Goal: Task Accomplishment & Management: Use online tool/utility

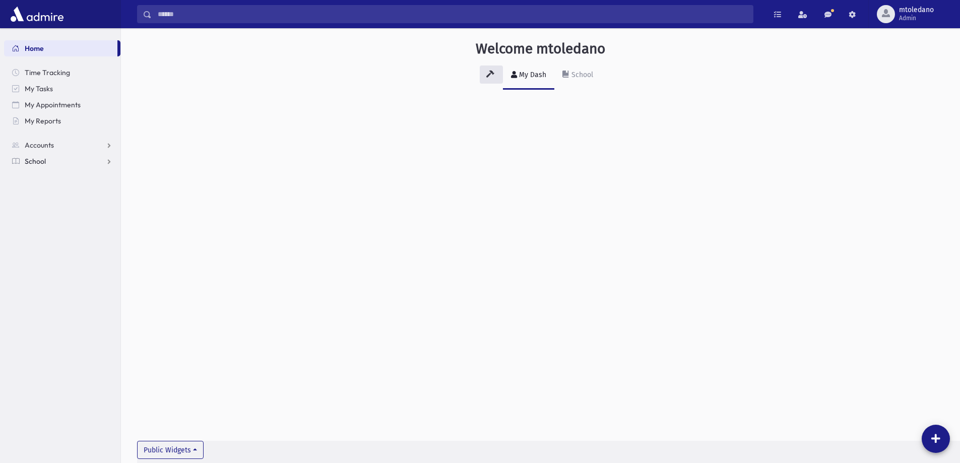
click at [42, 162] on span "School" at bounding box center [35, 161] width 21 height 9
click at [51, 178] on span "Students" at bounding box center [44, 177] width 28 height 9
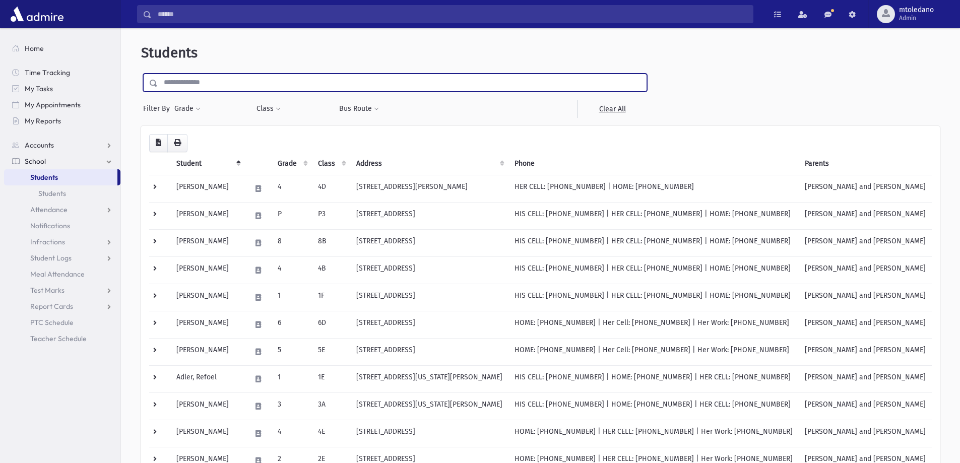
click at [174, 83] on input "text" at bounding box center [402, 83] width 489 height 18
type input "******"
click at [141, 74] on input "submit" at bounding box center [155, 81] width 28 height 14
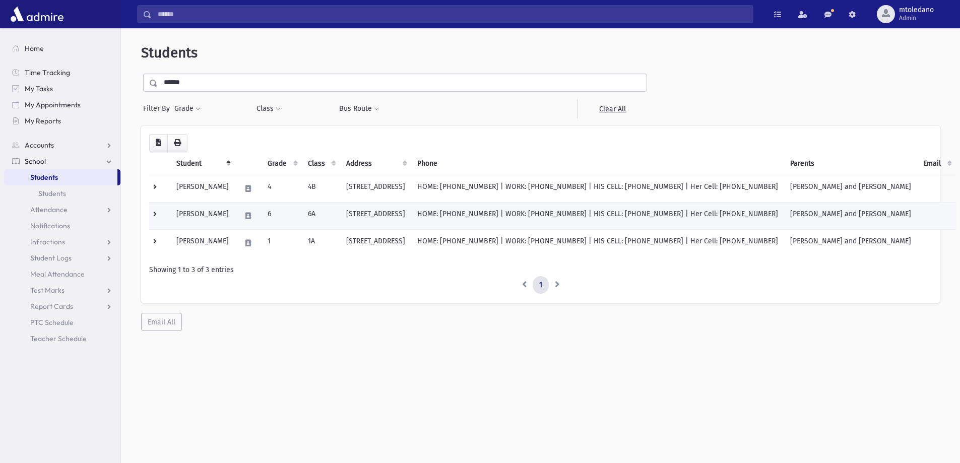
click at [198, 217] on td "Parnes, Nochum" at bounding box center [202, 215] width 64 height 27
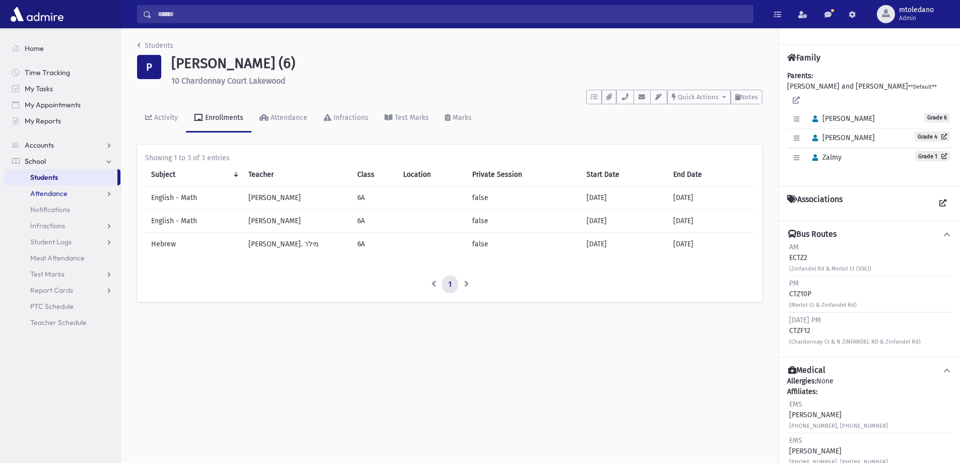
click at [49, 195] on span "Attendance" at bounding box center [48, 193] width 37 height 9
click at [44, 205] on span "Entry" at bounding box center [46, 209] width 17 height 9
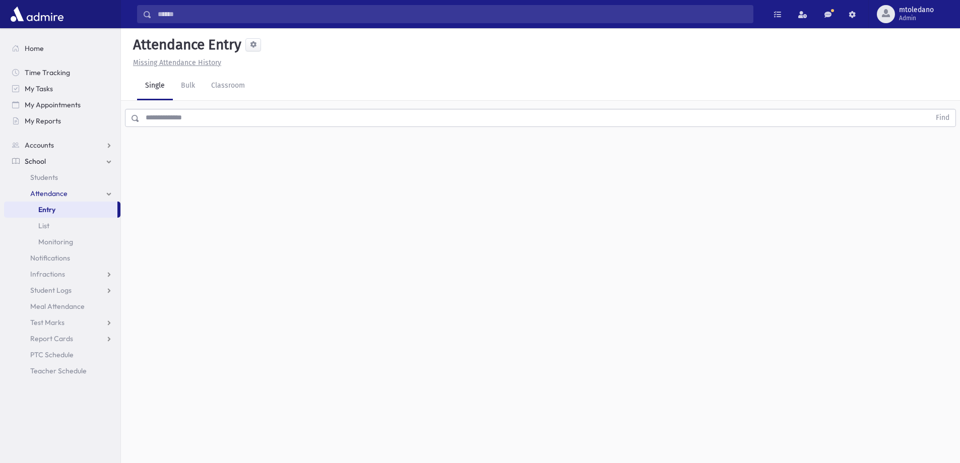
click at [206, 121] on input "text" at bounding box center [535, 118] width 791 height 18
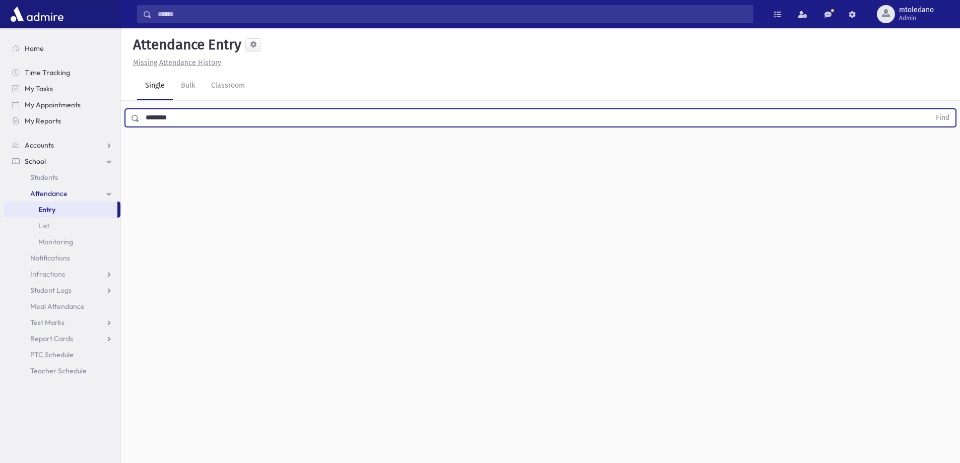
click at [930, 109] on button "Find" at bounding box center [943, 117] width 26 height 17
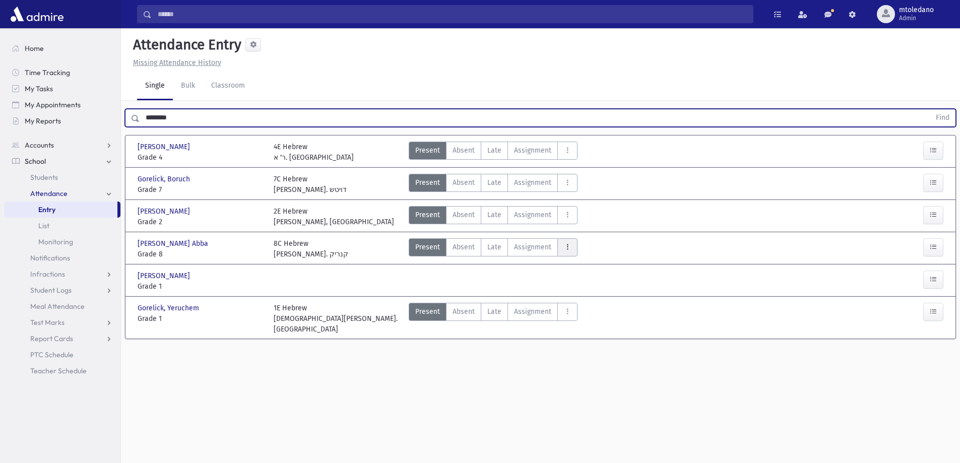
click at [565, 248] on icon "AttTypes" at bounding box center [567, 247] width 7 height 9
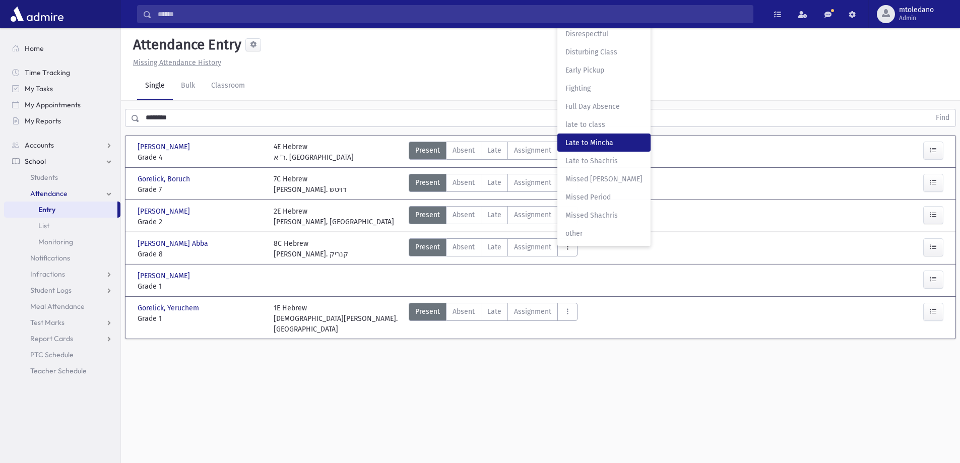
click at [575, 141] on span "Late to Mincha" at bounding box center [603, 143] width 77 height 11
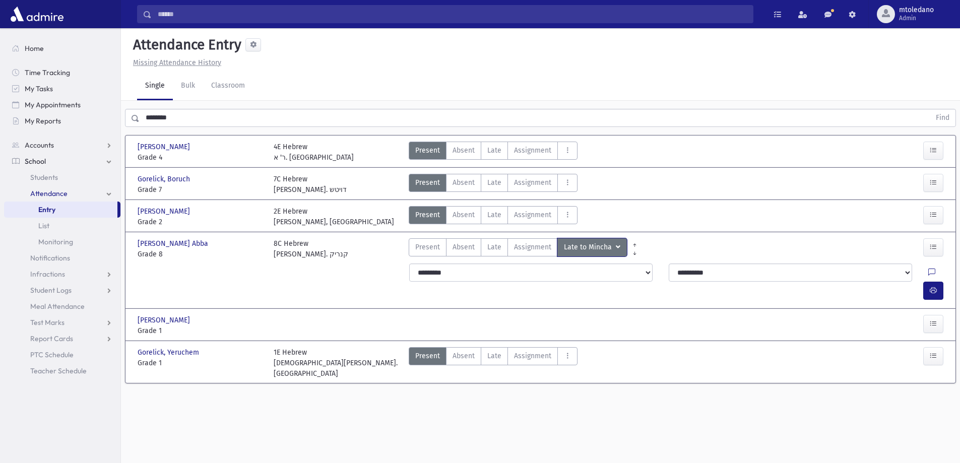
click at [618, 247] on button "Late to Mincha Late to Mincha" at bounding box center [592, 247] width 70 height 18
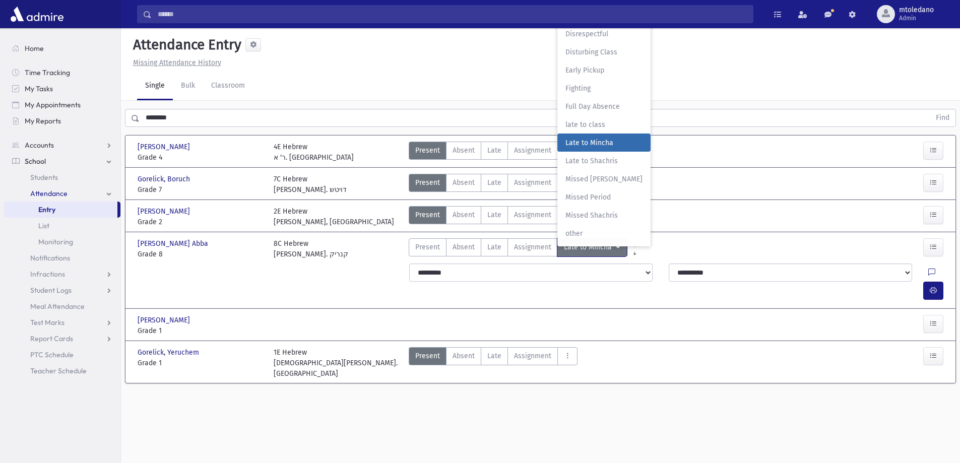
click at [602, 125] on span "late to class" at bounding box center [603, 124] width 77 height 11
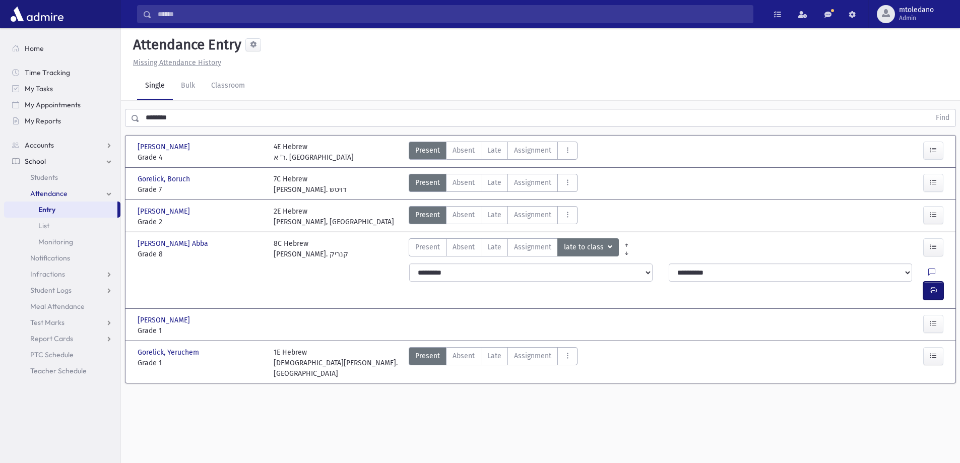
click at [932, 286] on icon "button" at bounding box center [933, 290] width 7 height 9
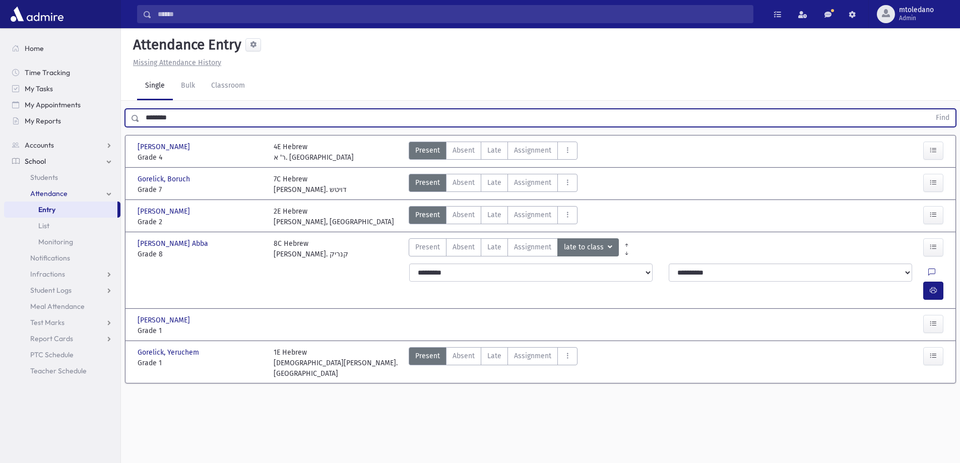
drag, startPoint x: 196, startPoint y: 122, endPoint x: 3, endPoint y: 125, distance: 193.0
click at [3, 125] on div "Search Results All Accounts" at bounding box center [480, 243] width 960 height 486
type input "*"
click at [930, 109] on button "Find" at bounding box center [943, 117] width 26 height 17
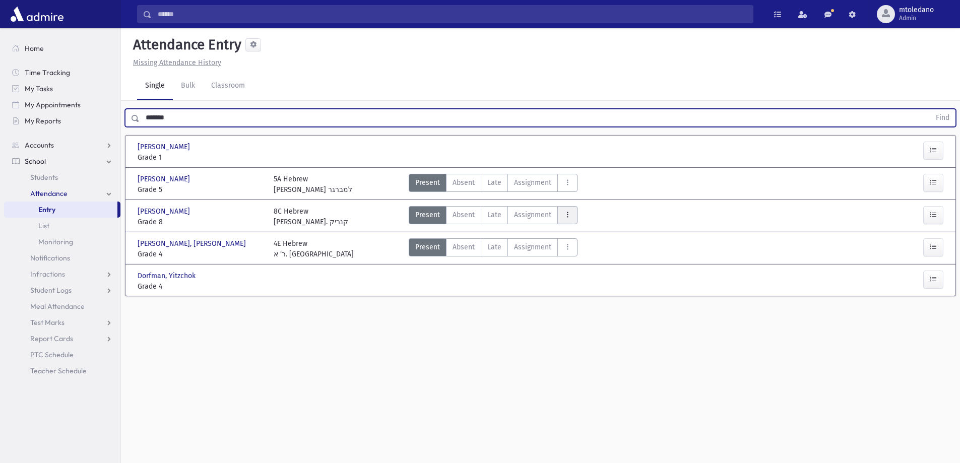
click at [572, 216] on button "AttTypes" at bounding box center [567, 215] width 20 height 18
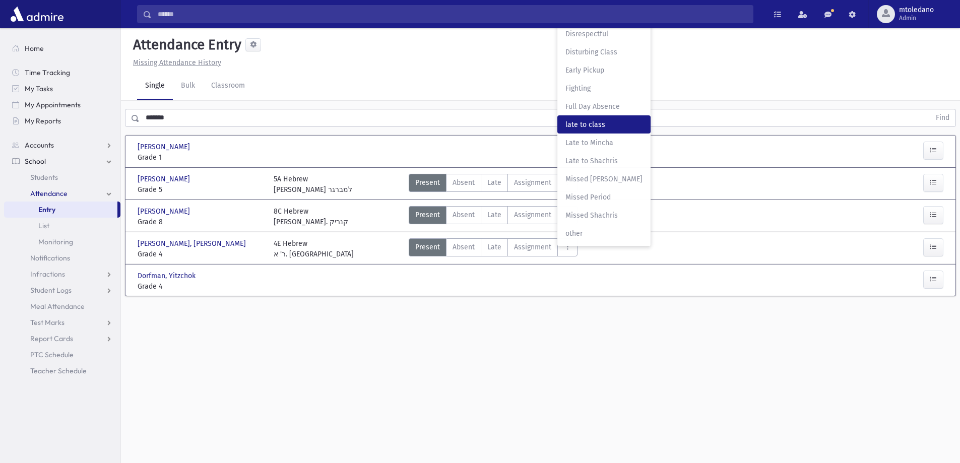
click at [582, 128] on span "late to class" at bounding box center [603, 124] width 77 height 11
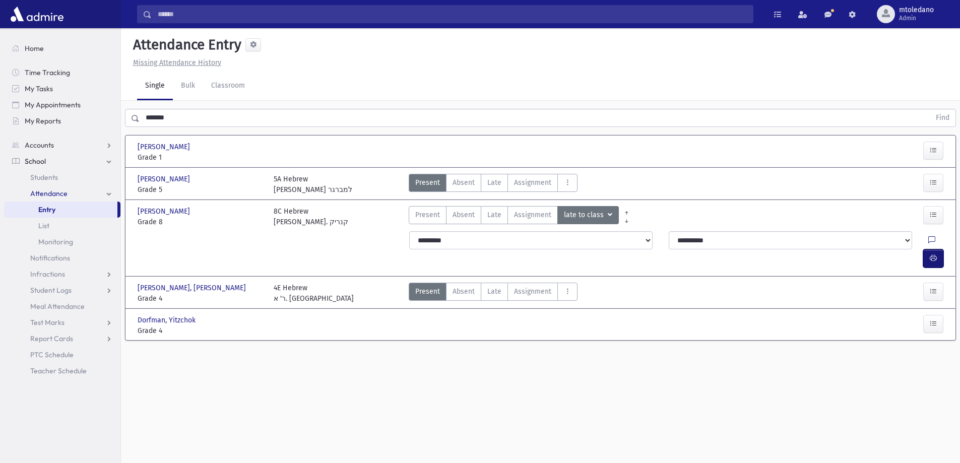
click at [933, 249] on button "button" at bounding box center [933, 258] width 20 height 18
drag, startPoint x: 180, startPoint y: 123, endPoint x: 8, endPoint y: 103, distance: 173.1
click at [14, 103] on div "Search Results All Accounts" at bounding box center [480, 243] width 960 height 486
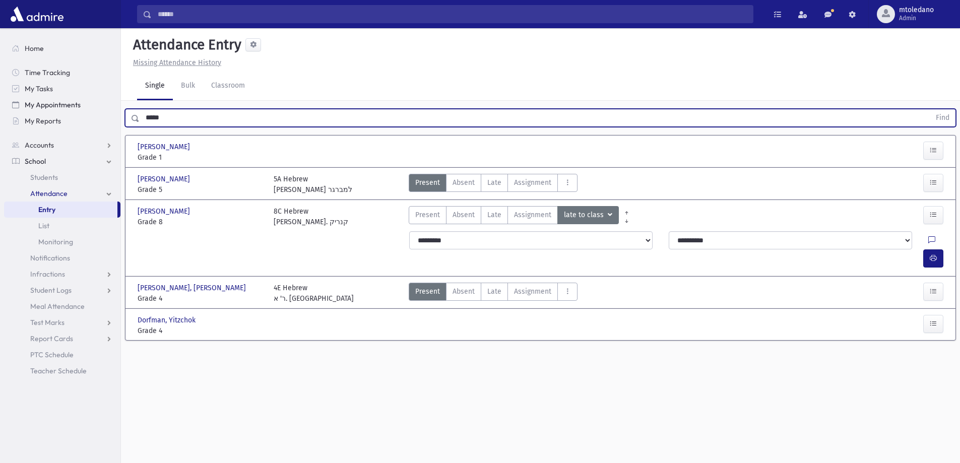
click at [930, 109] on button "Find" at bounding box center [943, 117] width 26 height 17
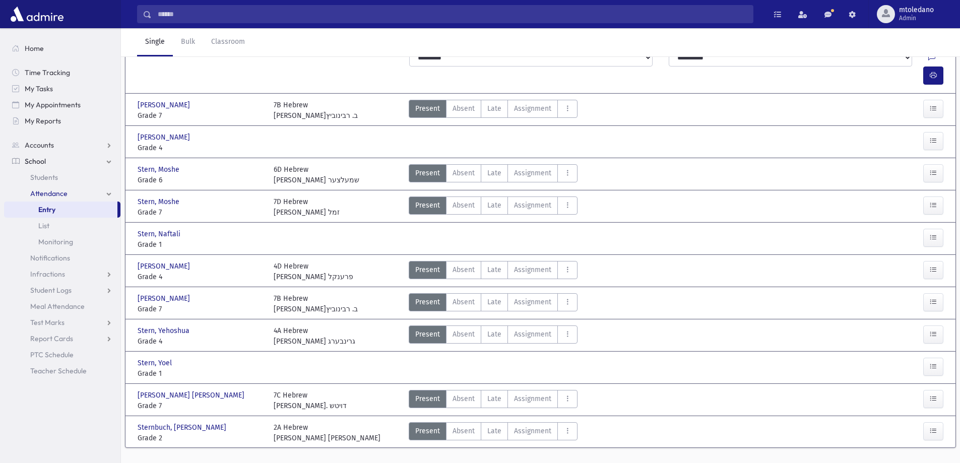
scroll to position [122, 0]
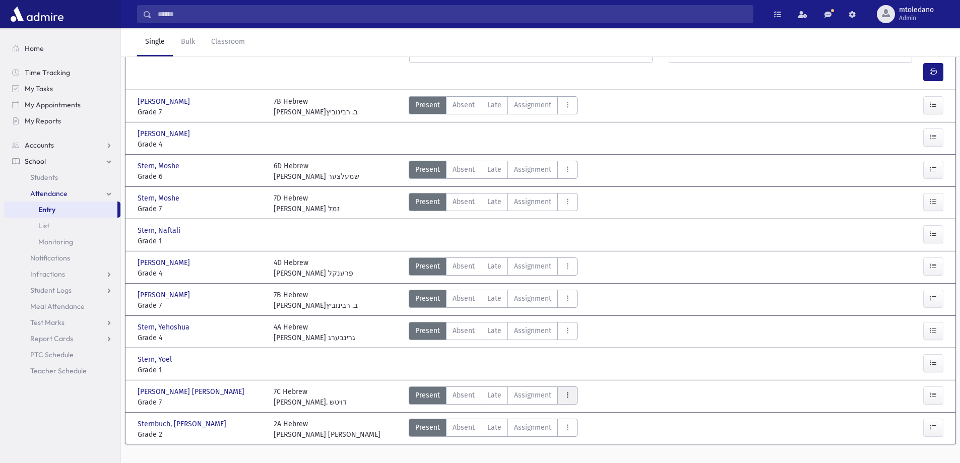
click at [559, 386] on button "AttTypes" at bounding box center [567, 395] width 20 height 18
click at [589, 254] on span "late to class" at bounding box center [603, 259] width 77 height 11
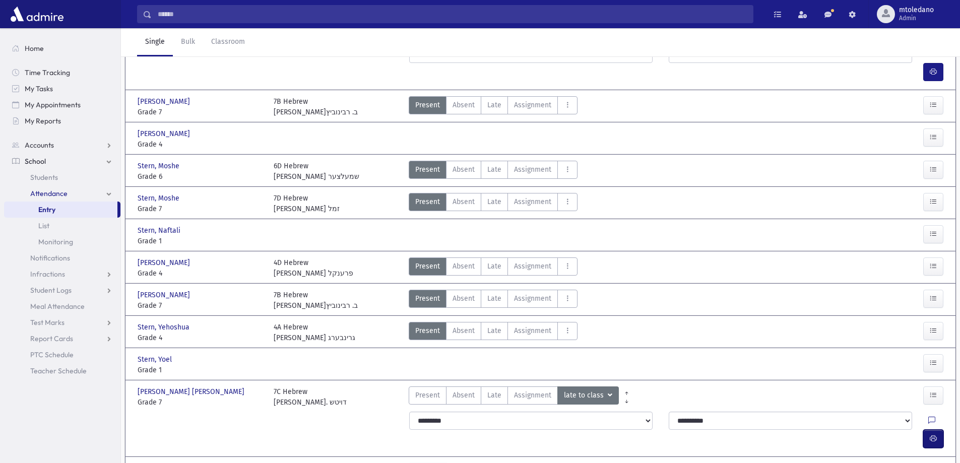
click at [930, 430] on button "button" at bounding box center [933, 439] width 20 height 18
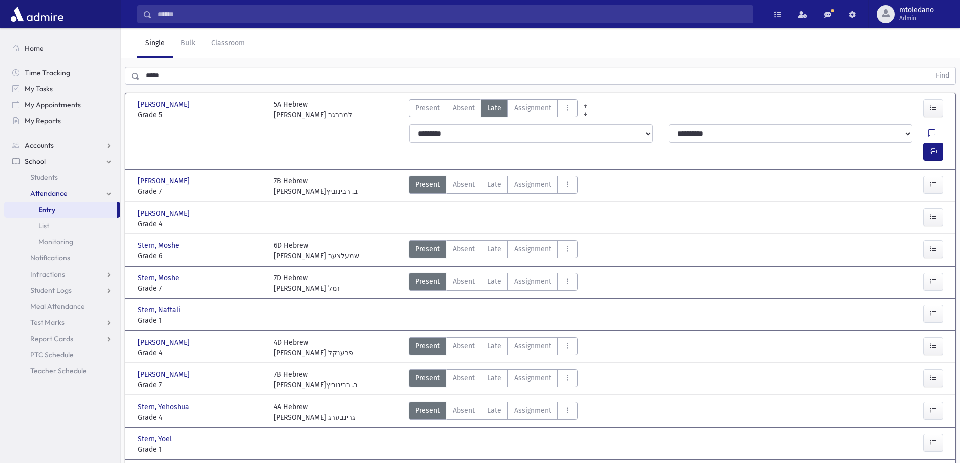
scroll to position [0, 0]
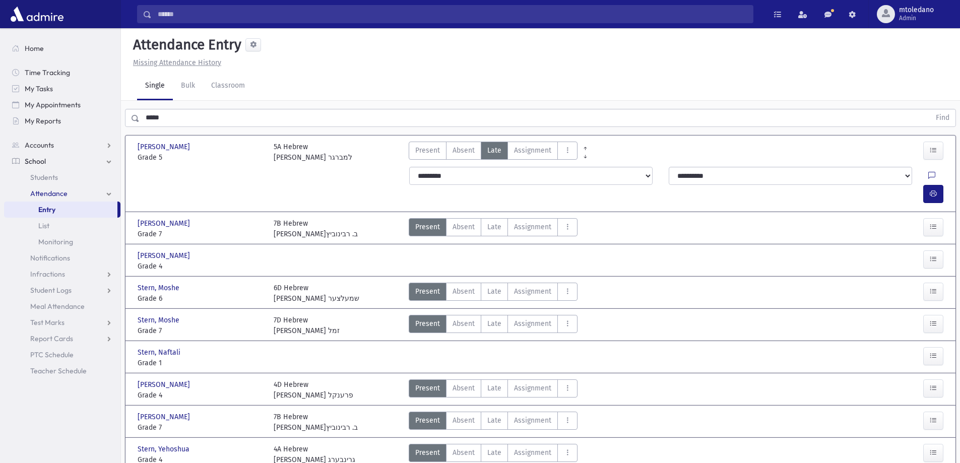
drag, startPoint x: 165, startPoint y: 118, endPoint x: -37, endPoint y: 95, distance: 203.4
click at [0, 95] on html "Search Results All Accounts Students" at bounding box center [480, 231] width 960 height 463
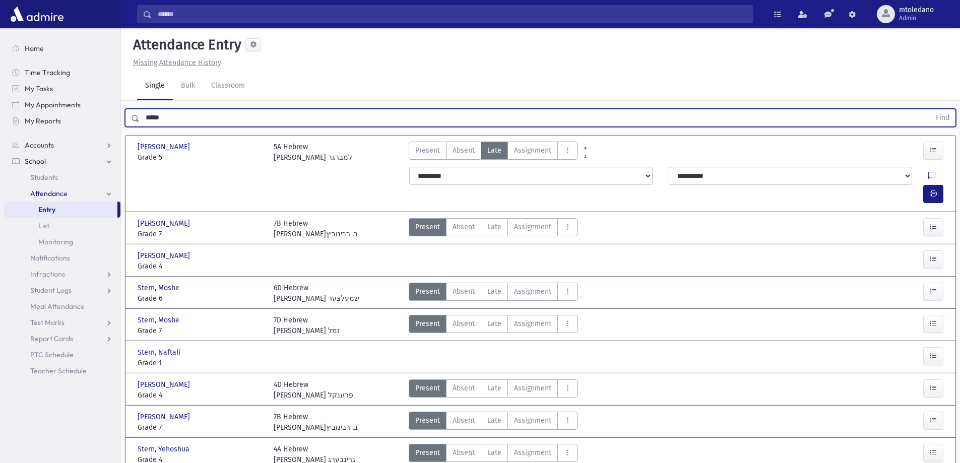
click at [930, 109] on button "Find" at bounding box center [943, 117] width 26 height 17
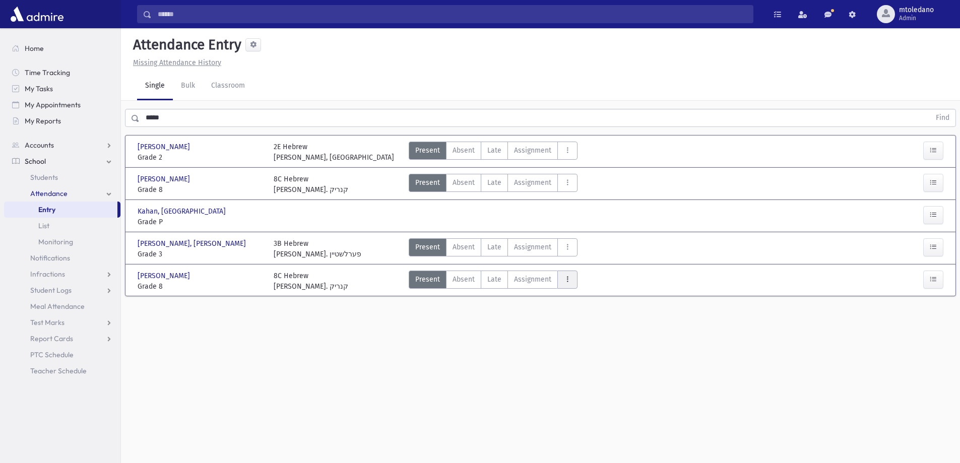
click at [565, 281] on icon "AttTypes" at bounding box center [567, 279] width 7 height 9
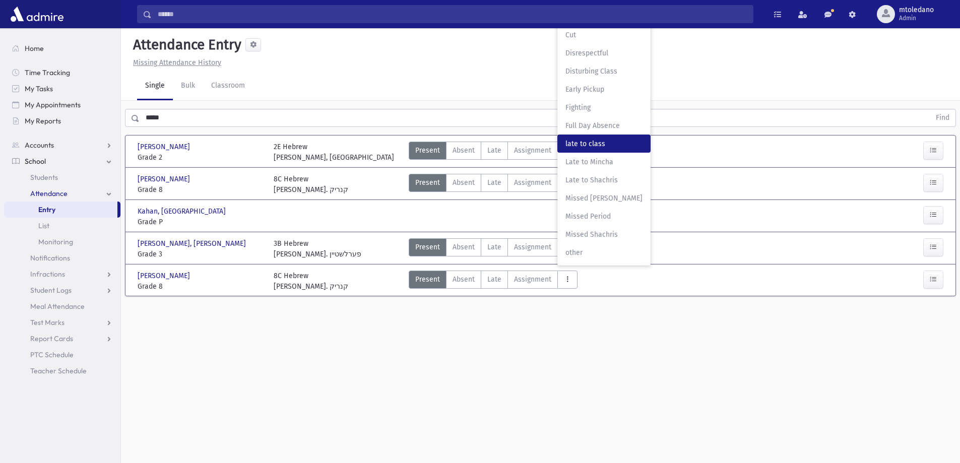
click at [582, 138] on class"] "late to class late to class" at bounding box center [603, 144] width 93 height 18
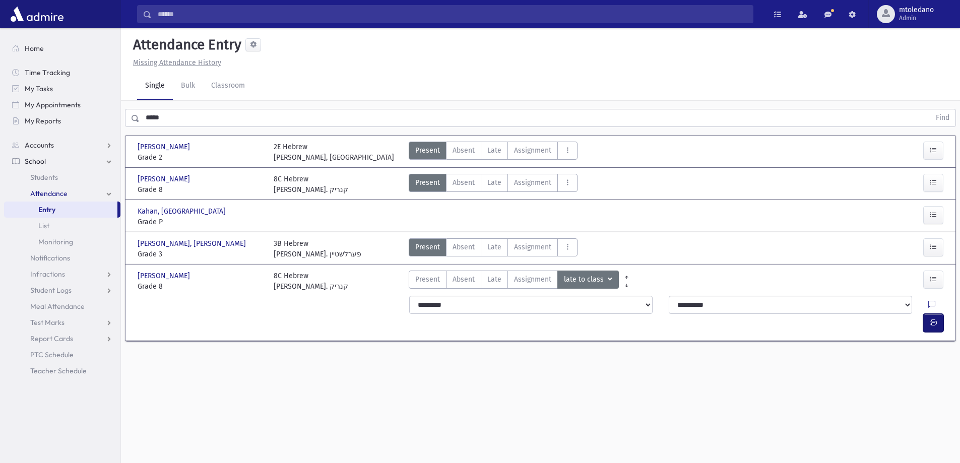
click at [932, 318] on icon "button" at bounding box center [933, 322] width 7 height 9
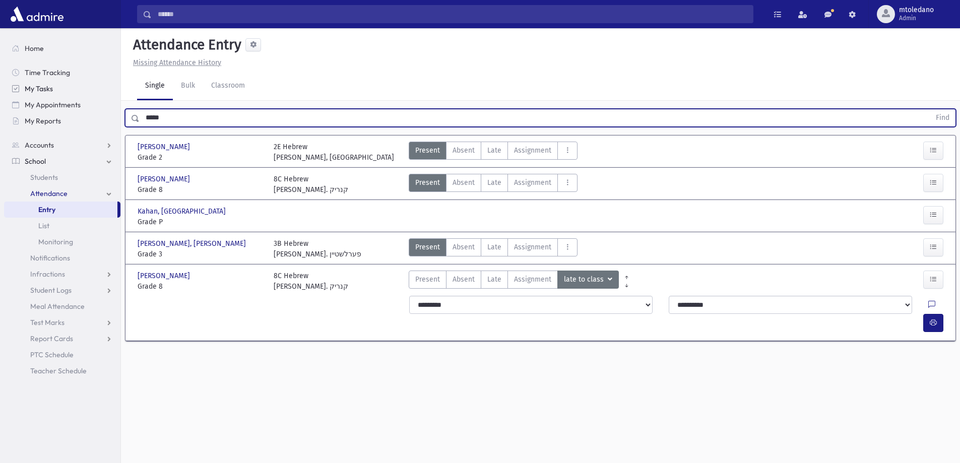
drag, startPoint x: 177, startPoint y: 117, endPoint x: 11, endPoint y: 93, distance: 168.6
click at [11, 93] on div "Search Results All Accounts" at bounding box center [480, 243] width 960 height 486
type input "*"
click at [930, 109] on button "Find" at bounding box center [943, 117] width 26 height 17
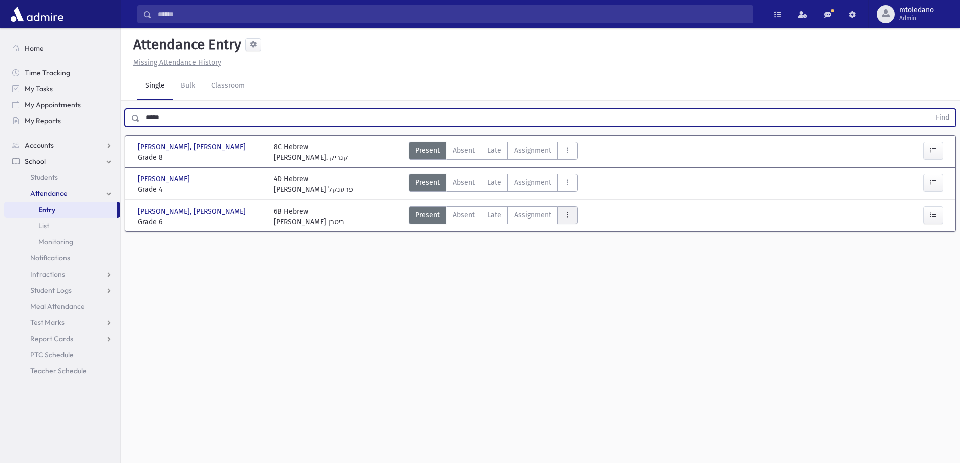
click at [569, 221] on button "AttTypes" at bounding box center [567, 215] width 20 height 18
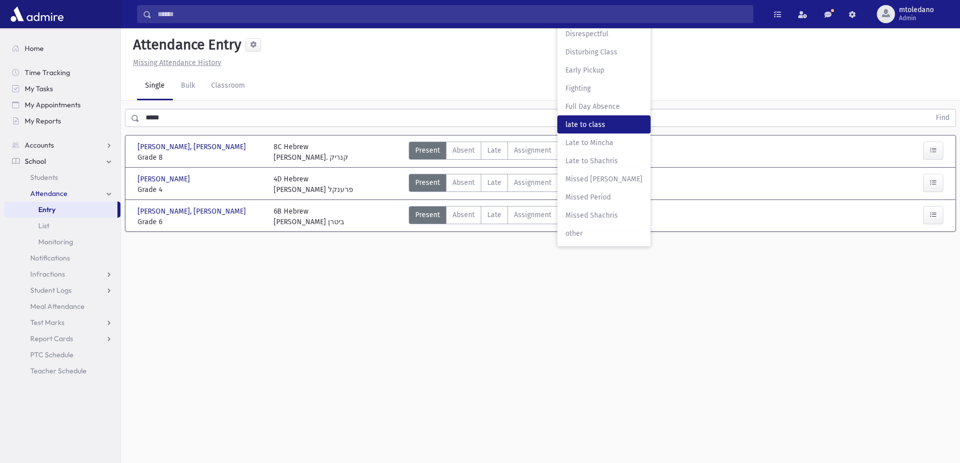
click at [587, 120] on span "late to class" at bounding box center [603, 124] width 77 height 11
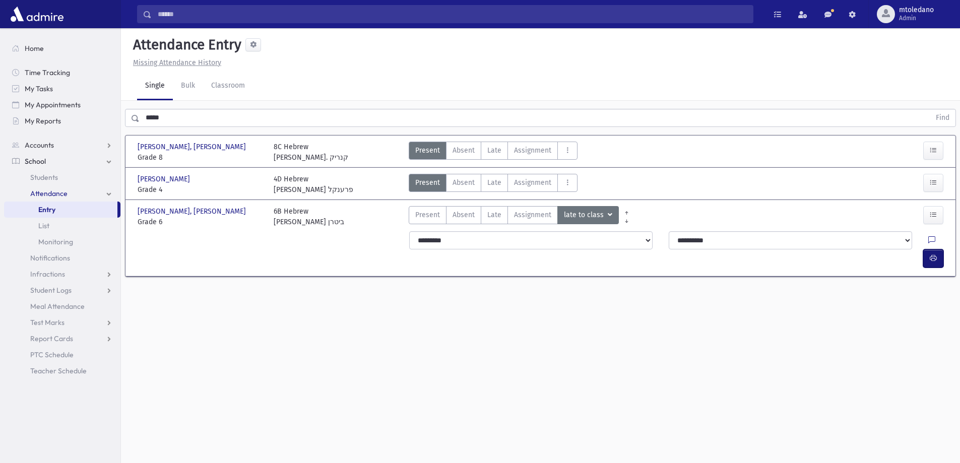
click at [928, 249] on button "button" at bounding box center [933, 258] width 20 height 18
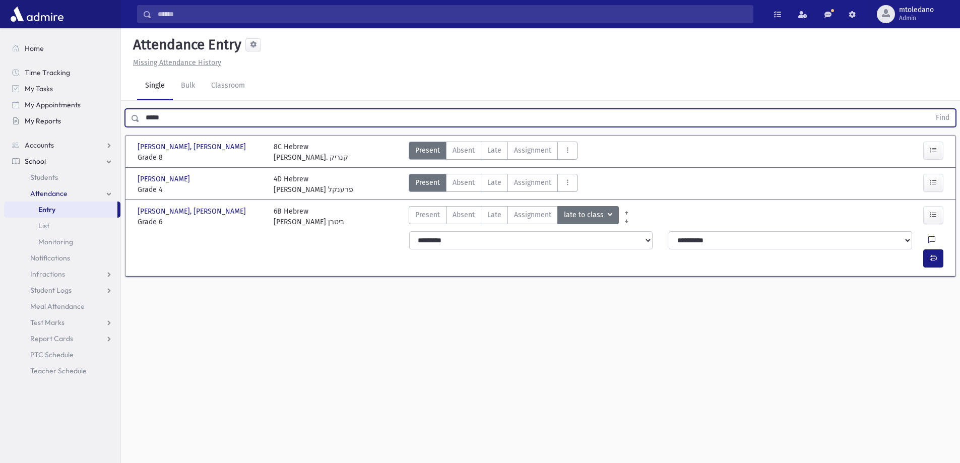
drag, startPoint x: 174, startPoint y: 118, endPoint x: 19, endPoint y: 124, distance: 155.8
click at [19, 124] on div "Search Results All Accounts" at bounding box center [480, 243] width 960 height 486
click at [930, 109] on button "Find" at bounding box center [943, 117] width 26 height 17
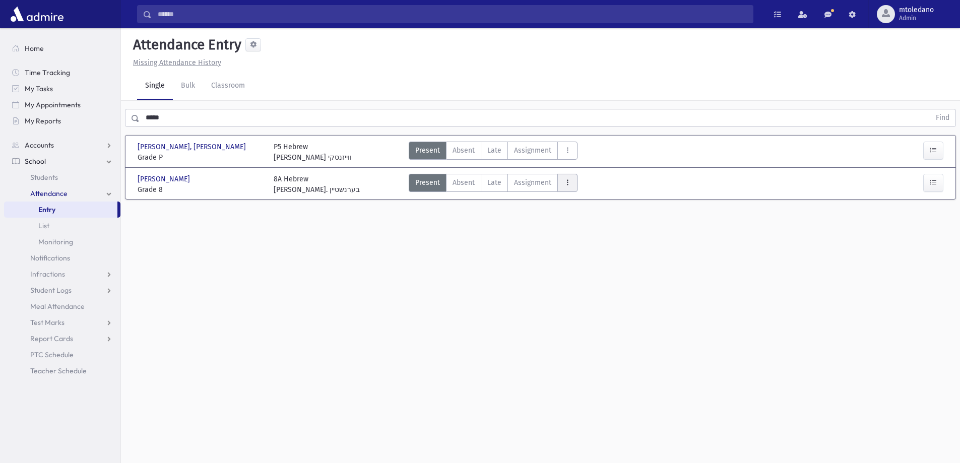
click at [563, 188] on button "AttTypes" at bounding box center [567, 183] width 20 height 18
click at [605, 313] on class"] "late to class late to class" at bounding box center [603, 319] width 93 height 18
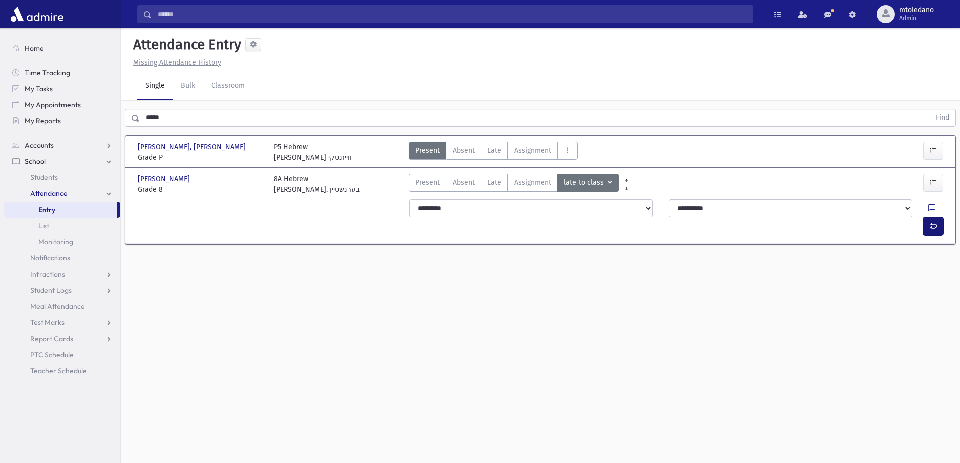
click at [932, 222] on icon "button" at bounding box center [933, 226] width 7 height 9
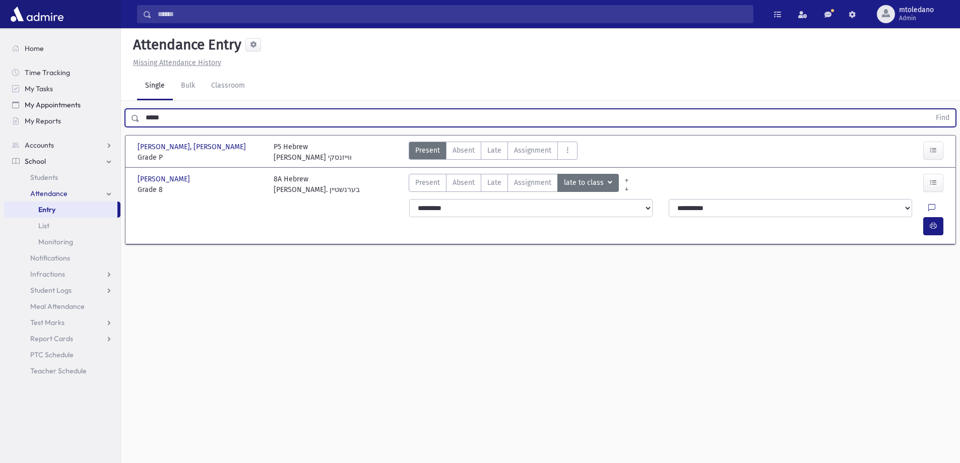
drag, startPoint x: 171, startPoint y: 119, endPoint x: 69, endPoint y: 110, distance: 102.7
click at [78, 113] on div "Search Results All Accounts" at bounding box center [480, 243] width 960 height 486
click at [930, 109] on button "Find" at bounding box center [943, 117] width 26 height 17
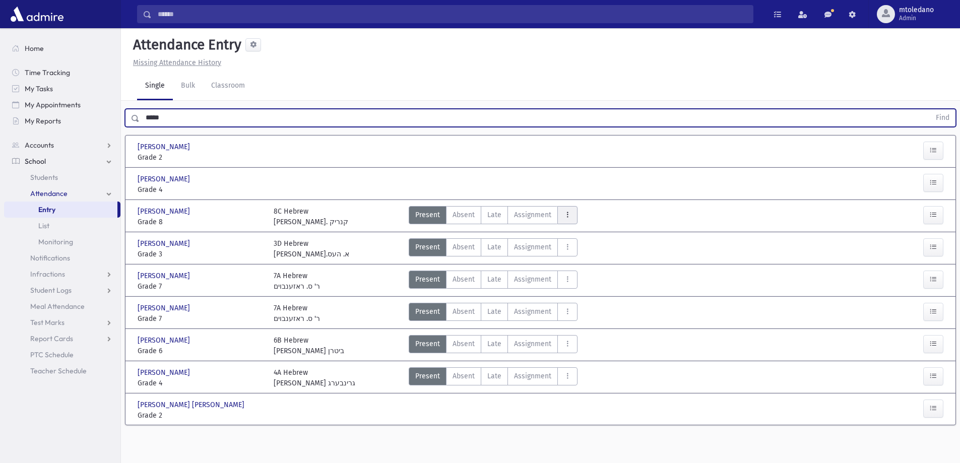
click at [574, 213] on button "AttTypes" at bounding box center [567, 215] width 20 height 18
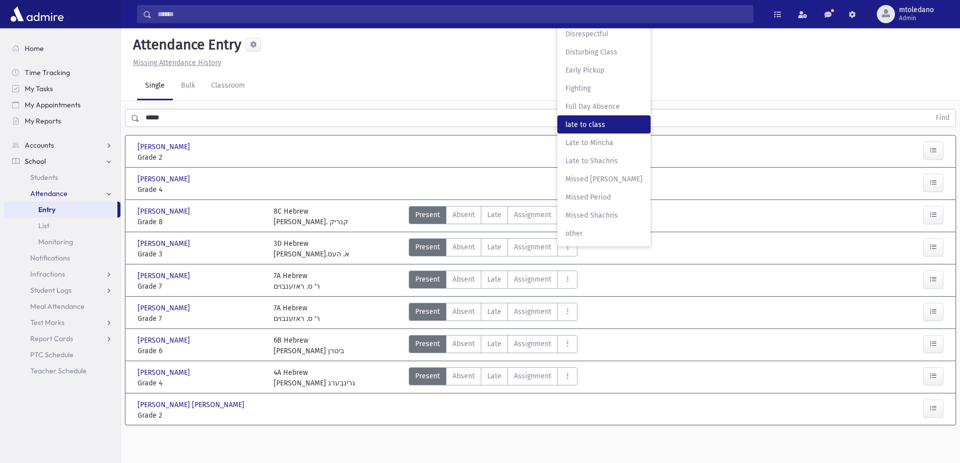
click at [583, 123] on span "late to class" at bounding box center [603, 124] width 77 height 11
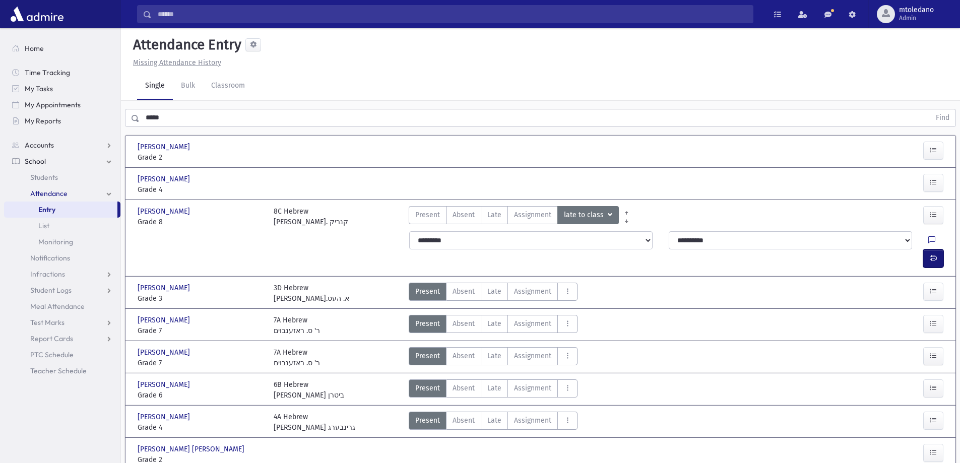
click at [933, 254] on icon "button" at bounding box center [933, 258] width 7 height 9
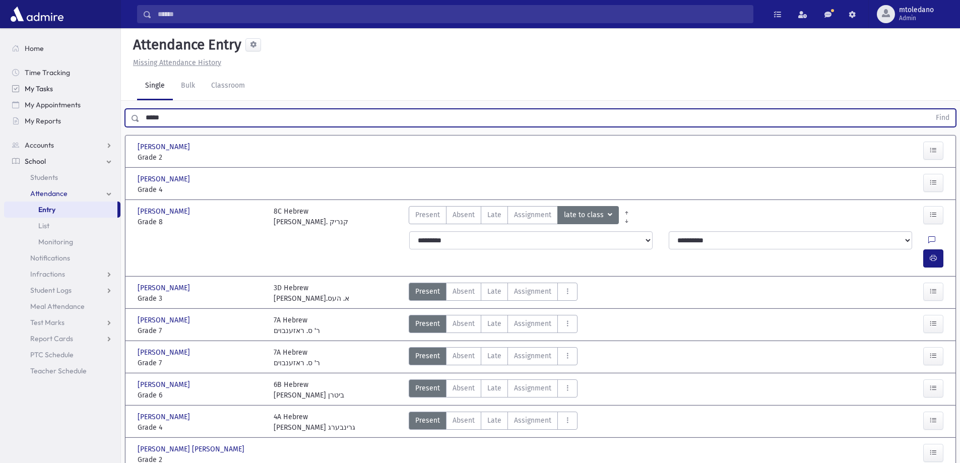
drag, startPoint x: 183, startPoint y: 115, endPoint x: 26, endPoint y: 84, distance: 159.7
click at [43, 105] on div "Search Results All Accounts" at bounding box center [480, 253] width 960 height 506
click at [930, 109] on button "Find" at bounding box center [943, 117] width 26 height 17
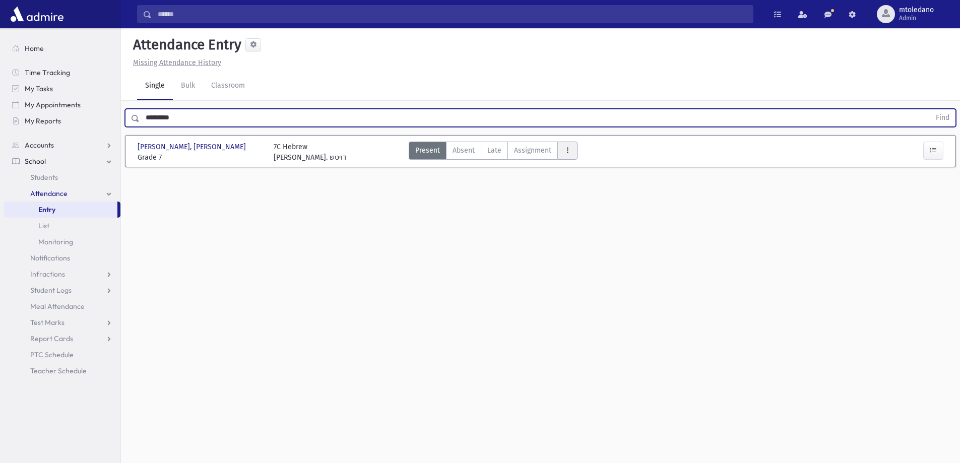
click at [570, 151] on button "AttTypes" at bounding box center [567, 151] width 20 height 18
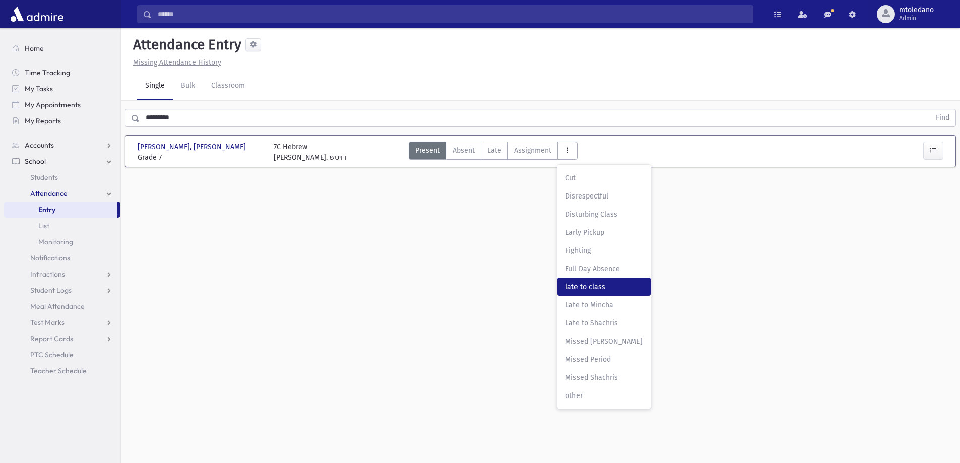
click at [593, 280] on class"] "late to class late to class" at bounding box center [603, 287] width 93 height 18
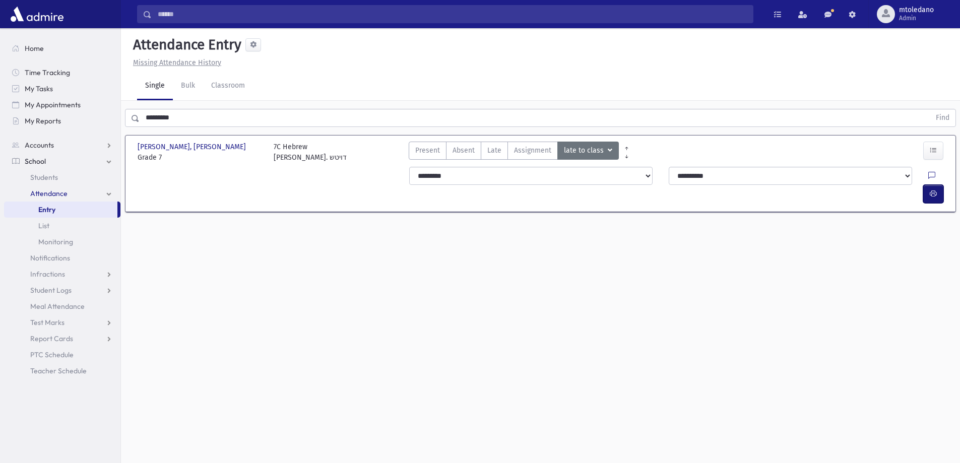
click at [938, 185] on button "button" at bounding box center [933, 194] width 20 height 18
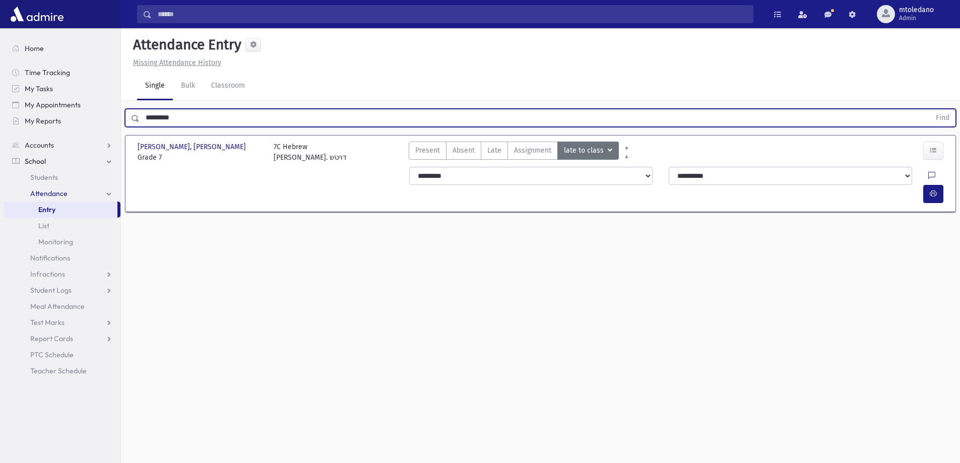
drag, startPoint x: 170, startPoint y: 117, endPoint x: -24, endPoint y: 109, distance: 194.7
click at [0, 109] on html "Search Results All Accounts Students" at bounding box center [480, 231] width 960 height 463
type input "*****"
click at [930, 109] on button "Find" at bounding box center [943, 117] width 26 height 17
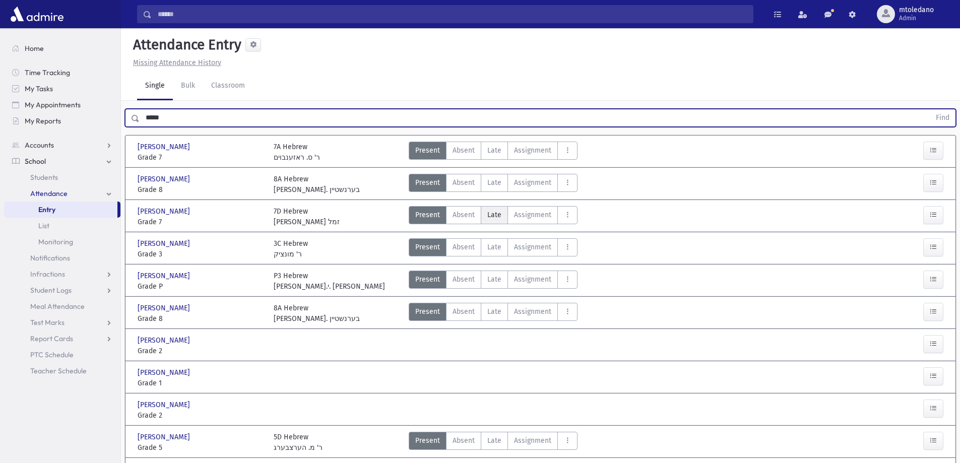
click at [491, 217] on span "Late" at bounding box center [494, 215] width 14 height 11
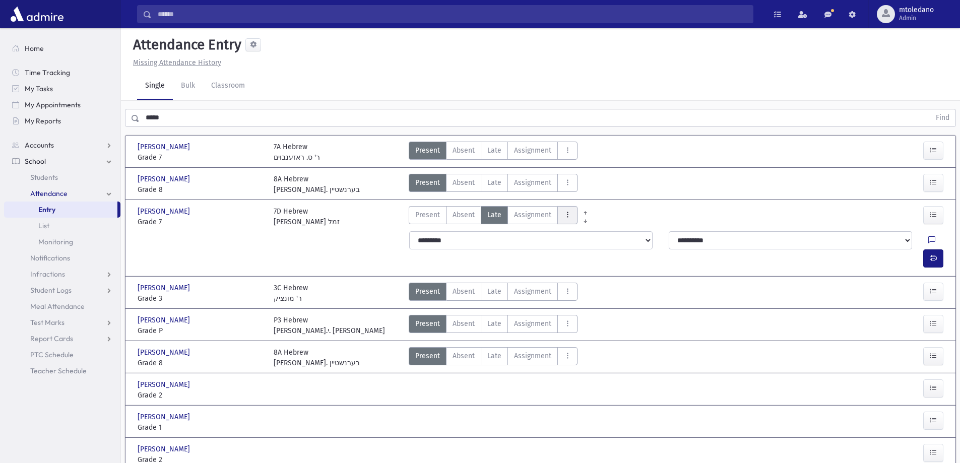
click at [569, 218] on icon "AttTypes" at bounding box center [567, 215] width 7 height 9
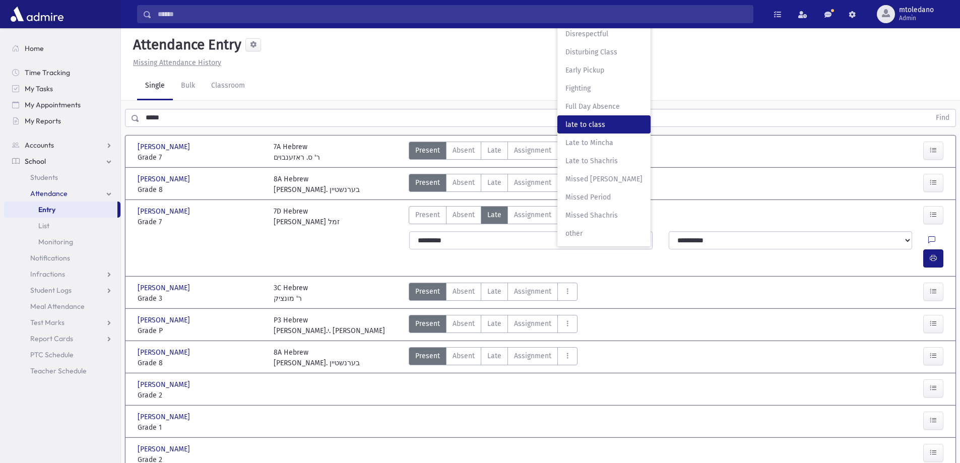
click at [601, 121] on span "late to class" at bounding box center [603, 124] width 77 height 11
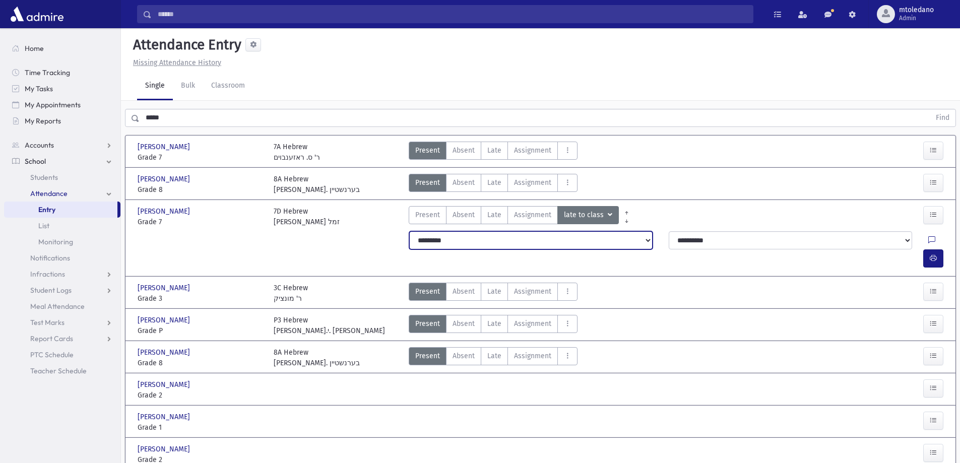
click at [487, 240] on select "**********" at bounding box center [530, 240] width 243 height 18
select select "*******"
click at [409, 231] on select "**********" at bounding box center [530, 240] width 243 height 18
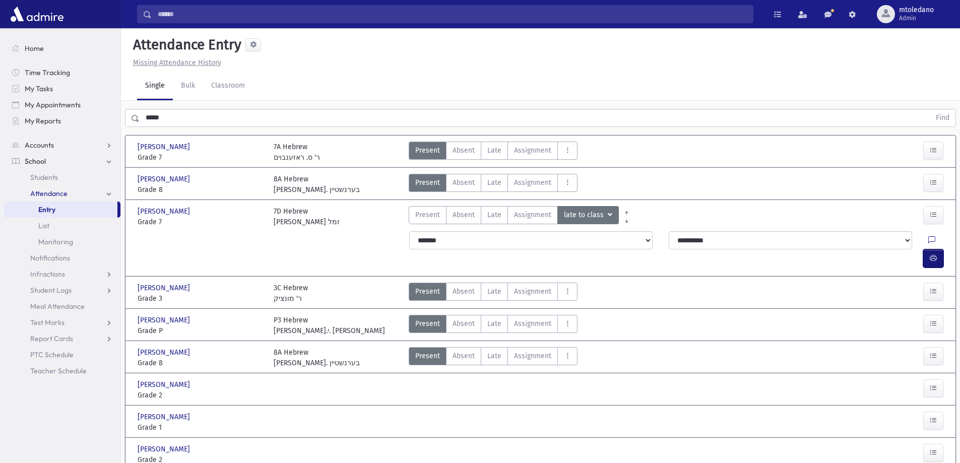
click at [933, 249] on button "button" at bounding box center [933, 258] width 20 height 18
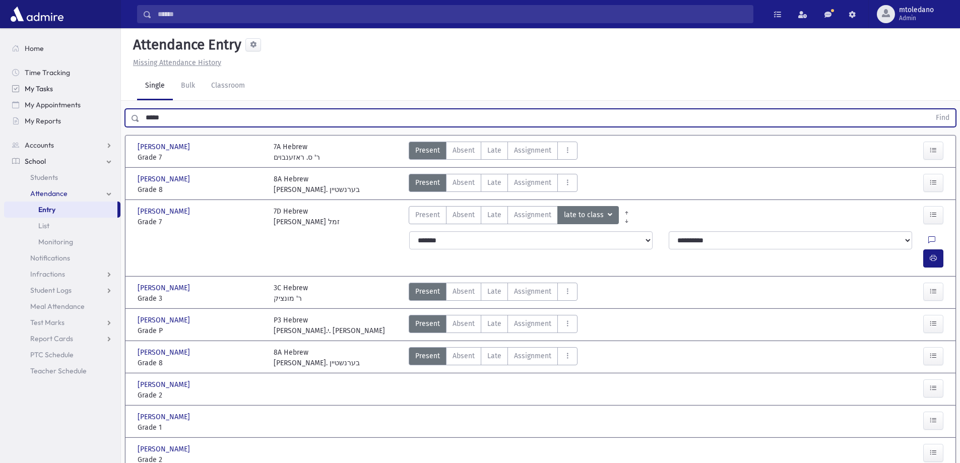
drag, startPoint x: 182, startPoint y: 120, endPoint x: 29, endPoint y: 84, distance: 157.4
click at [38, 87] on div "Search Results All Accounts" at bounding box center [480, 382] width 960 height 764
type input "*******"
click at [930, 109] on button "Find" at bounding box center [943, 117] width 26 height 17
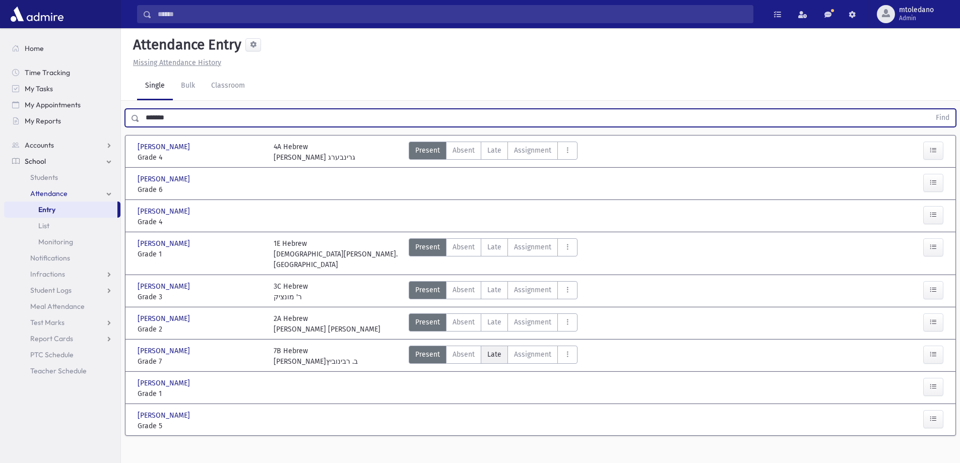
click at [485, 346] on label "Late Late" at bounding box center [494, 355] width 27 height 18
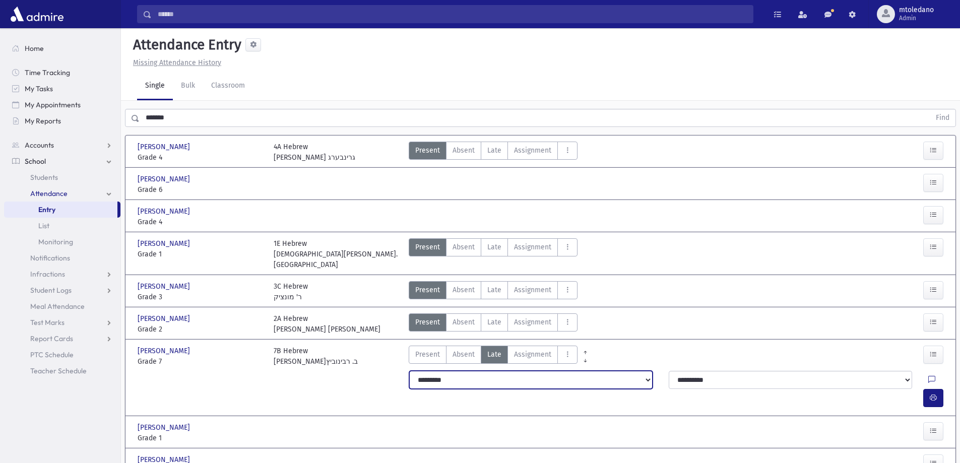
click at [443, 371] on select "**********" at bounding box center [530, 380] width 243 height 18
select select "*******"
click at [409, 371] on select "**********" at bounding box center [530, 380] width 243 height 18
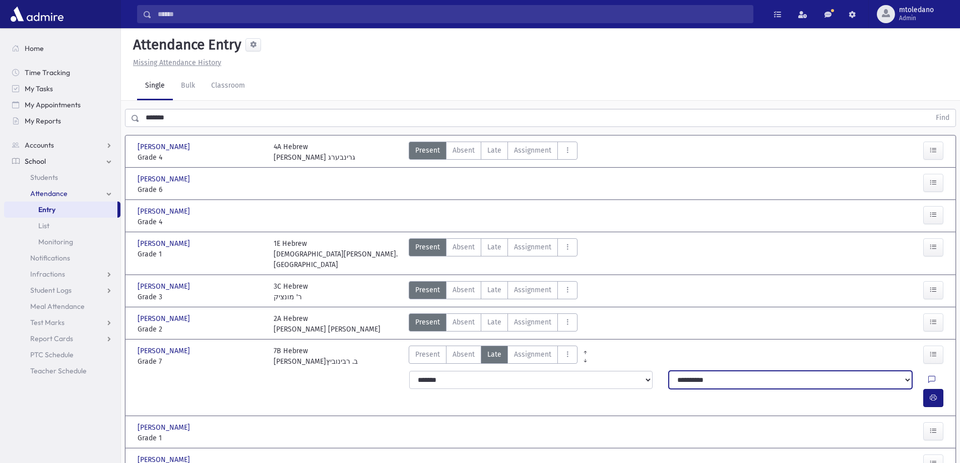
click at [692, 371] on select "**********" at bounding box center [790, 380] width 243 height 18
select select "****"
click at [669, 371] on select "**********" at bounding box center [790, 380] width 243 height 18
click at [936, 394] on icon "button" at bounding box center [933, 398] width 7 height 9
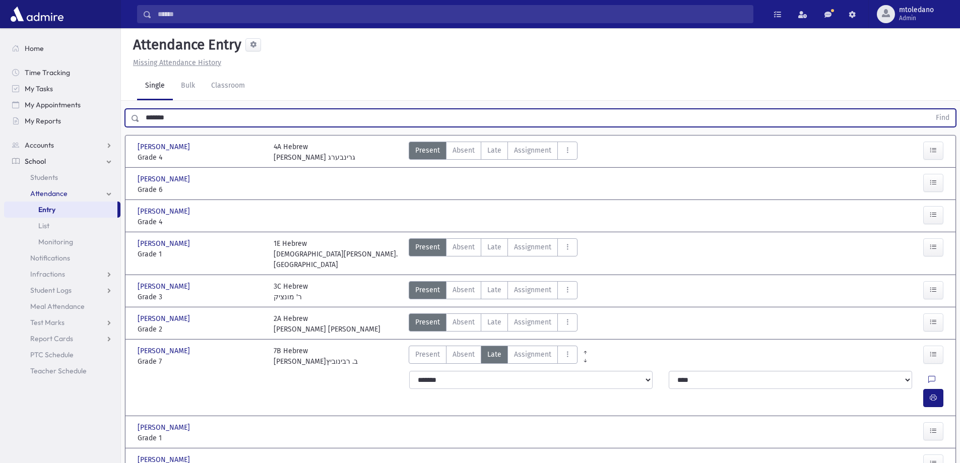
drag, startPoint x: 40, startPoint y: 115, endPoint x: -13, endPoint y: 111, distance: 53.1
click at [0, 111] on html "Search Results All Accounts Students" at bounding box center [480, 231] width 960 height 463
click at [930, 109] on button "Find" at bounding box center [943, 117] width 26 height 17
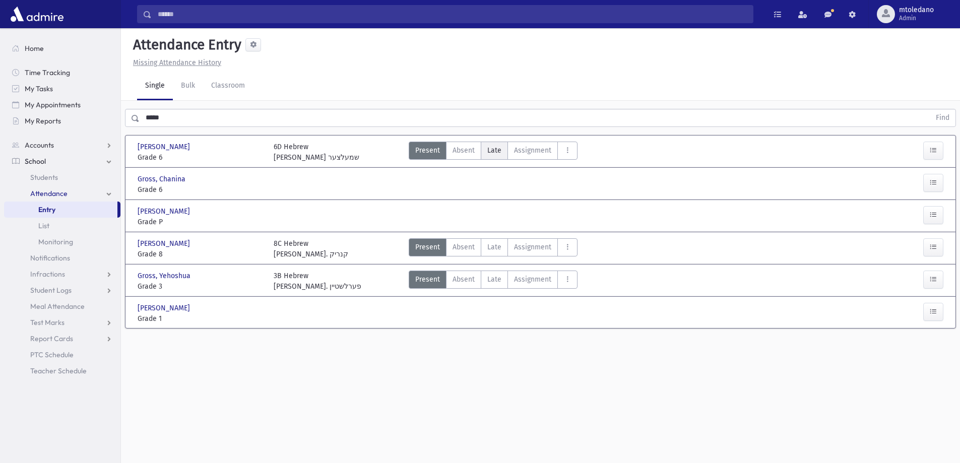
click at [494, 152] on span "Late" at bounding box center [494, 150] width 14 height 11
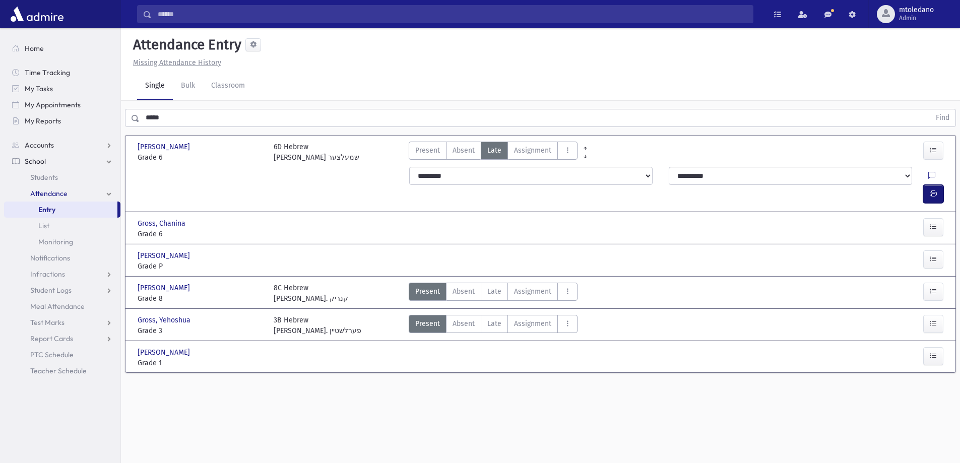
drag, startPoint x: 937, startPoint y: 179, endPoint x: 766, endPoint y: 153, distance: 173.4
click at [937, 185] on button "button" at bounding box center [933, 194] width 20 height 18
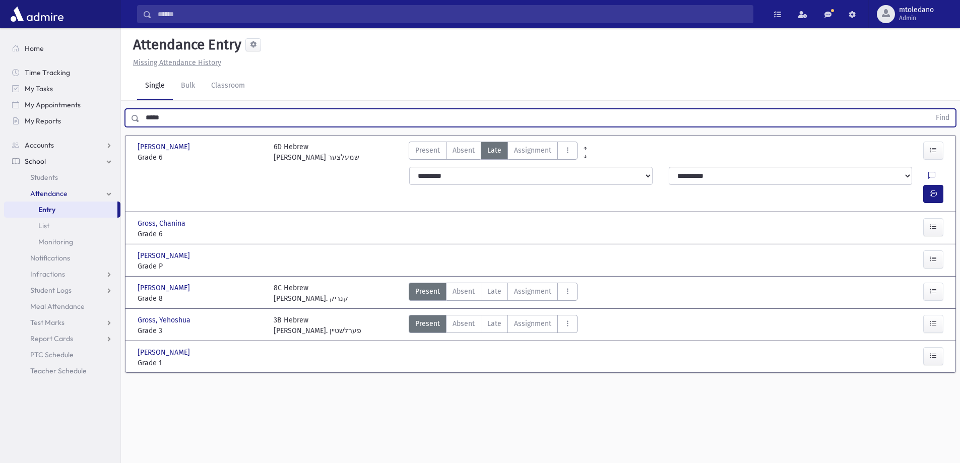
drag, startPoint x: 193, startPoint y: 117, endPoint x: -94, endPoint y: 113, distance: 287.2
click at [0, 113] on html "Search Results All Accounts Students" at bounding box center [480, 231] width 960 height 463
type input "******"
click at [930, 109] on button "Find" at bounding box center [943, 117] width 26 height 17
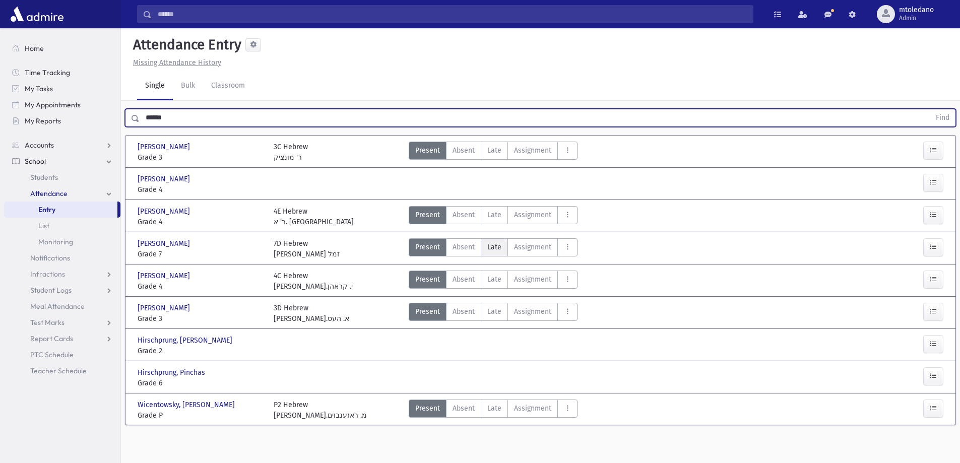
click at [496, 244] on span "Late" at bounding box center [494, 247] width 14 height 11
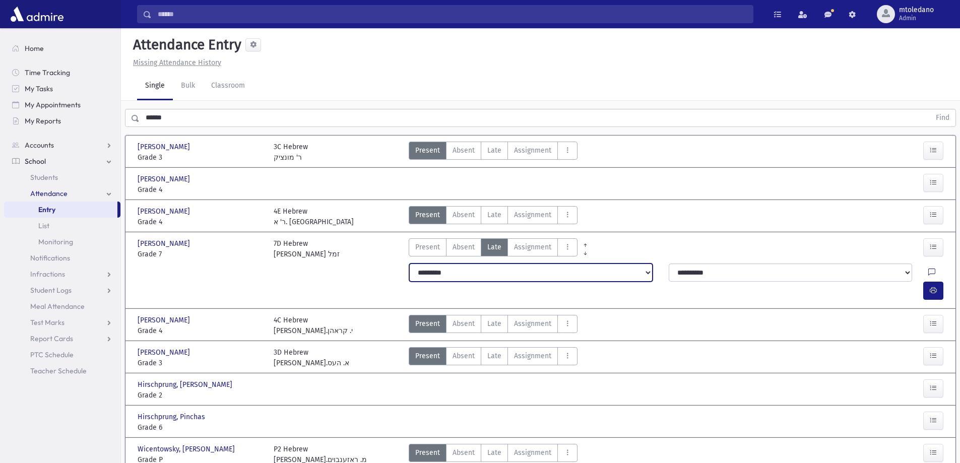
click at [441, 274] on select "**********" at bounding box center [530, 273] width 243 height 18
select select "*******"
click at [409, 264] on select "**********" at bounding box center [530, 273] width 243 height 18
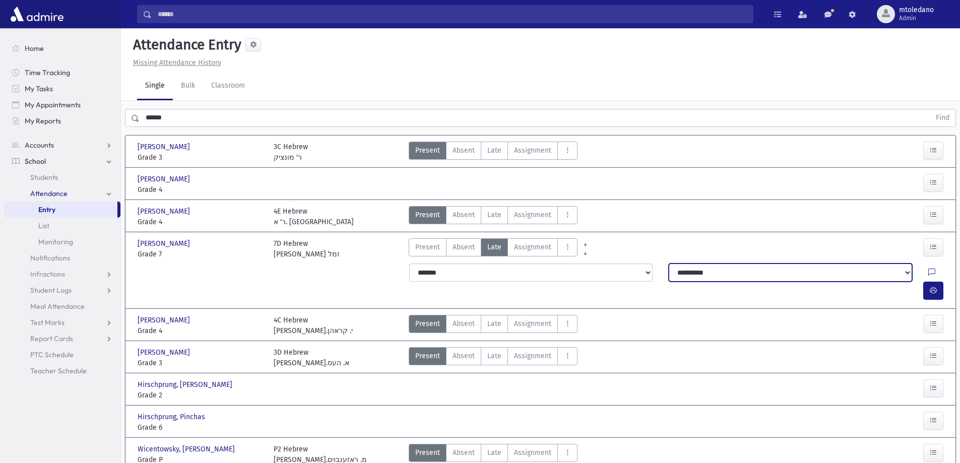
click at [745, 275] on select "**********" at bounding box center [790, 273] width 243 height 18
select select "****"
click at [669, 264] on select "**********" at bounding box center [790, 273] width 243 height 18
click at [932, 286] on icon "button" at bounding box center [933, 290] width 7 height 9
click at [935, 286] on icon "button" at bounding box center [933, 290] width 7 height 9
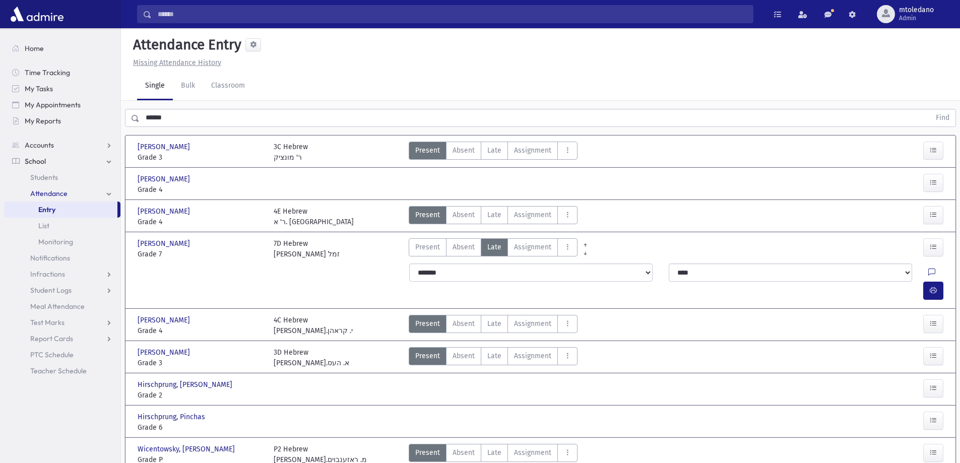
drag, startPoint x: 181, startPoint y: 119, endPoint x: -22, endPoint y: 113, distance: 203.2
click at [0, 113] on html "Search Results All Accounts Students" at bounding box center [480, 231] width 960 height 463
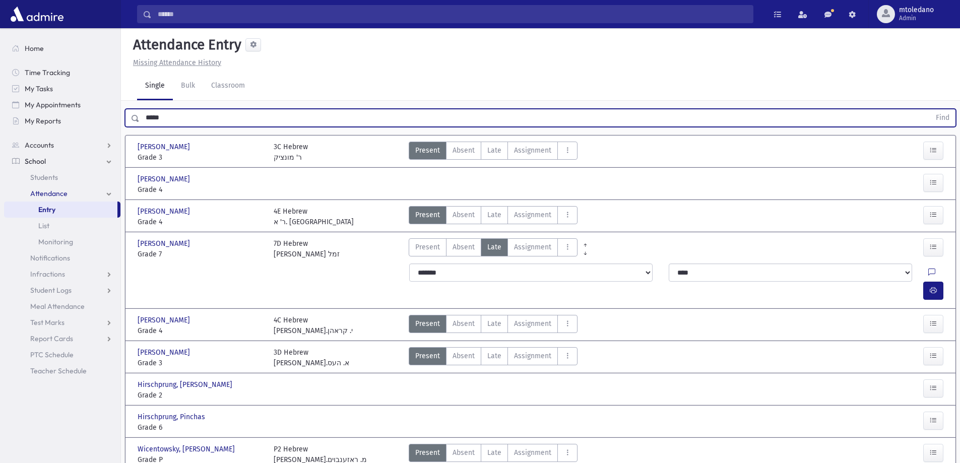
click at [930, 109] on button "Find" at bounding box center [943, 117] width 26 height 17
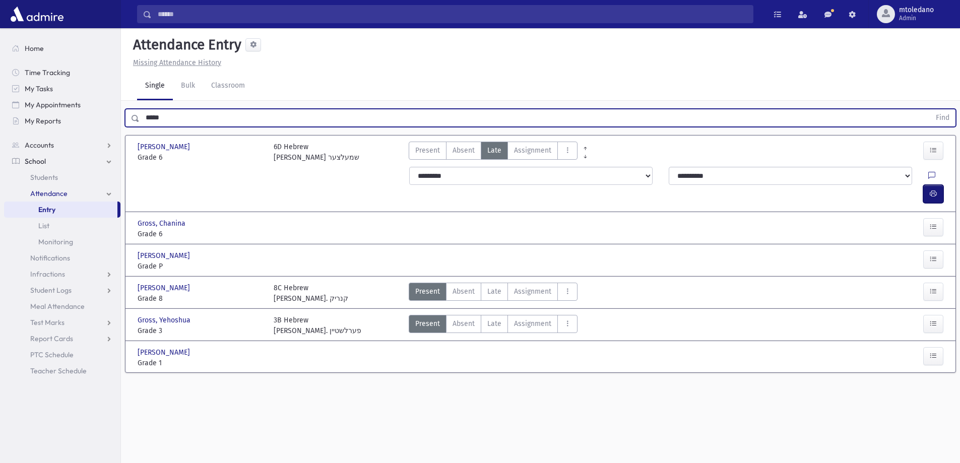
click at [932, 189] on icon "button" at bounding box center [933, 193] width 7 height 9
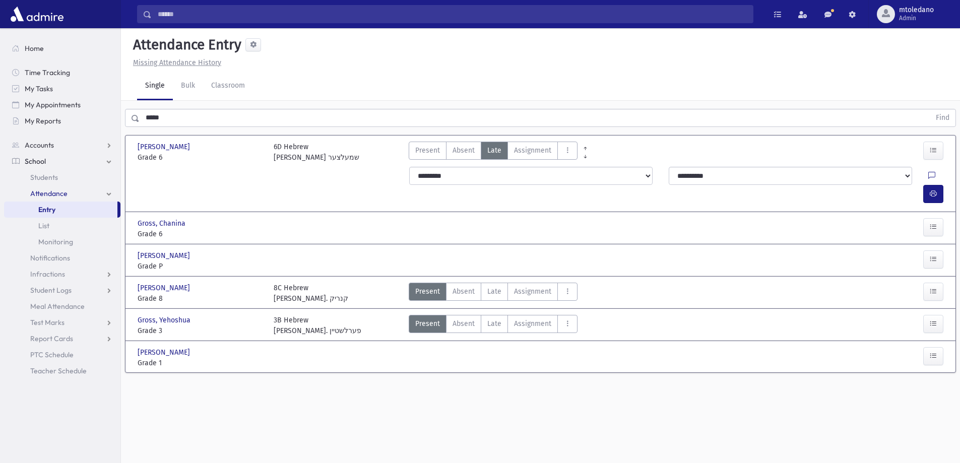
drag, startPoint x: -85, startPoint y: 113, endPoint x: -165, endPoint y: 99, distance: 81.3
click at [0, 99] on html "Search Results All Accounts Students" at bounding box center [480, 231] width 960 height 463
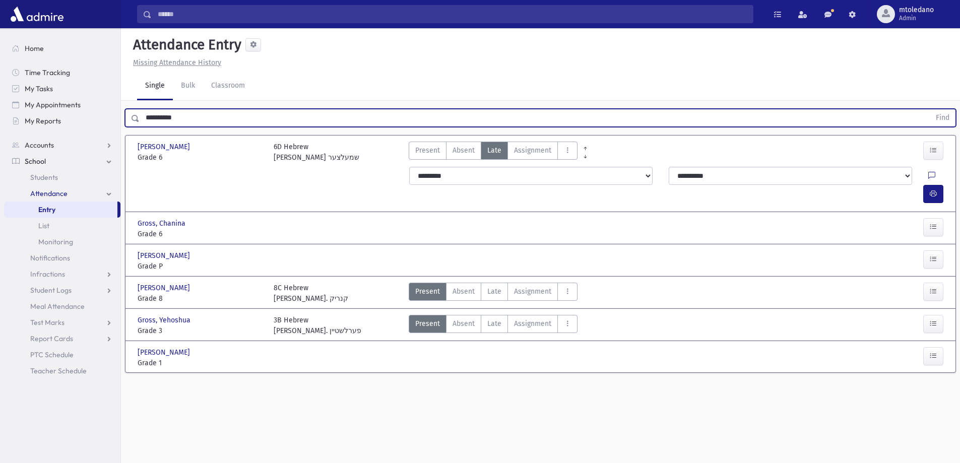
type input "**********"
click at [930, 109] on button "Find" at bounding box center [943, 117] width 26 height 17
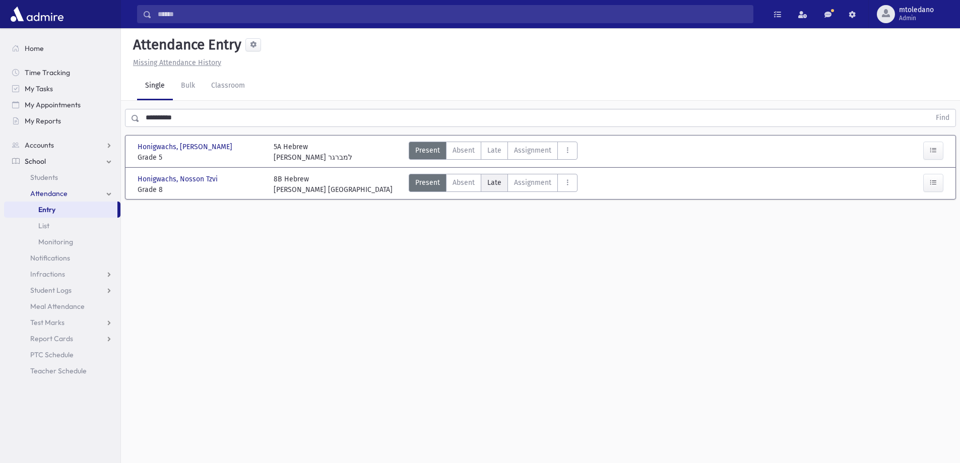
click at [498, 181] on span "Late" at bounding box center [494, 182] width 14 height 11
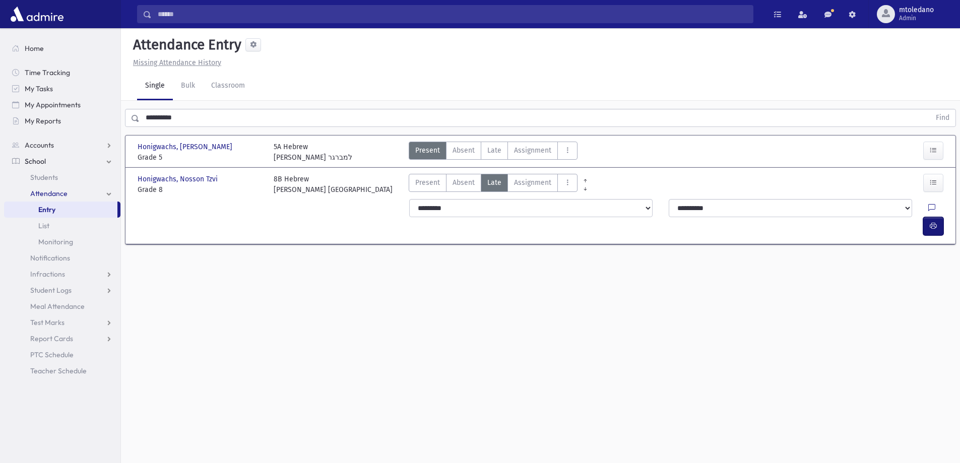
click at [936, 222] on icon "button" at bounding box center [933, 226] width 7 height 9
